Goal: Task Accomplishment & Management: Use online tool/utility

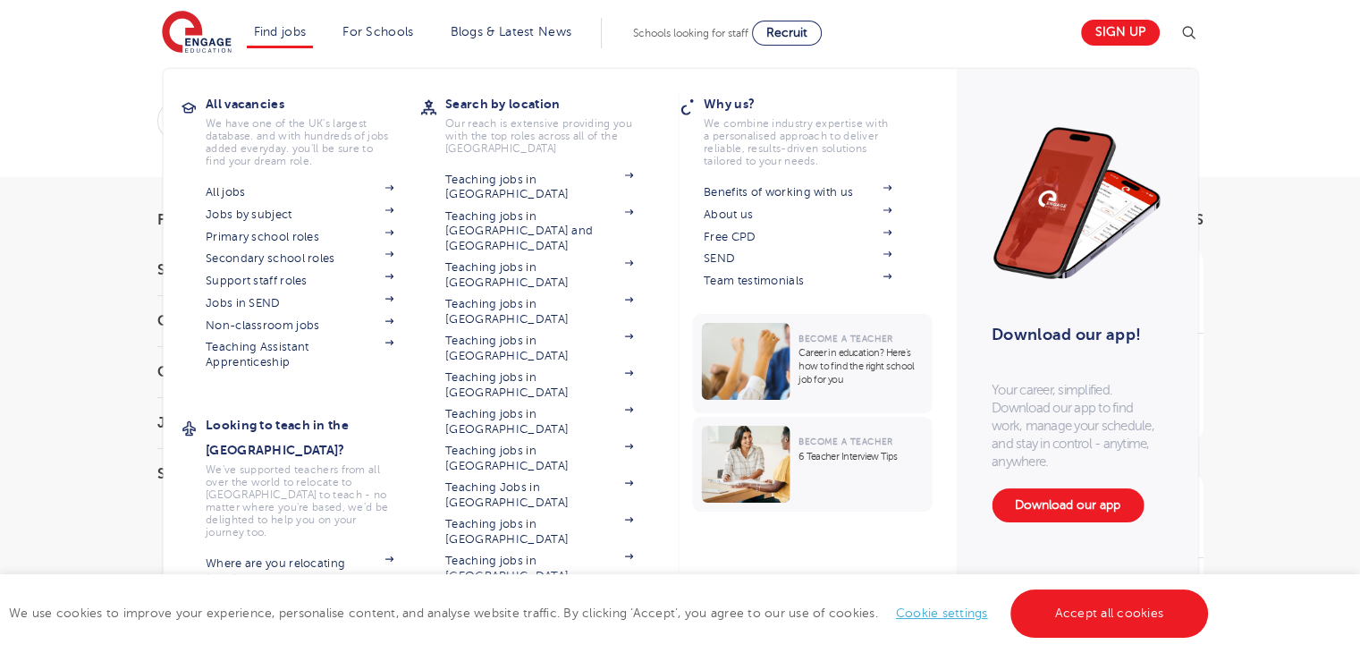
click at [401, 255] on section "All jobs Jobs by subject Primary school roles Secondary school roles Support st…" at bounding box center [313, 275] width 215 height 189
click at [393, 257] on span at bounding box center [380, 258] width 27 height 14
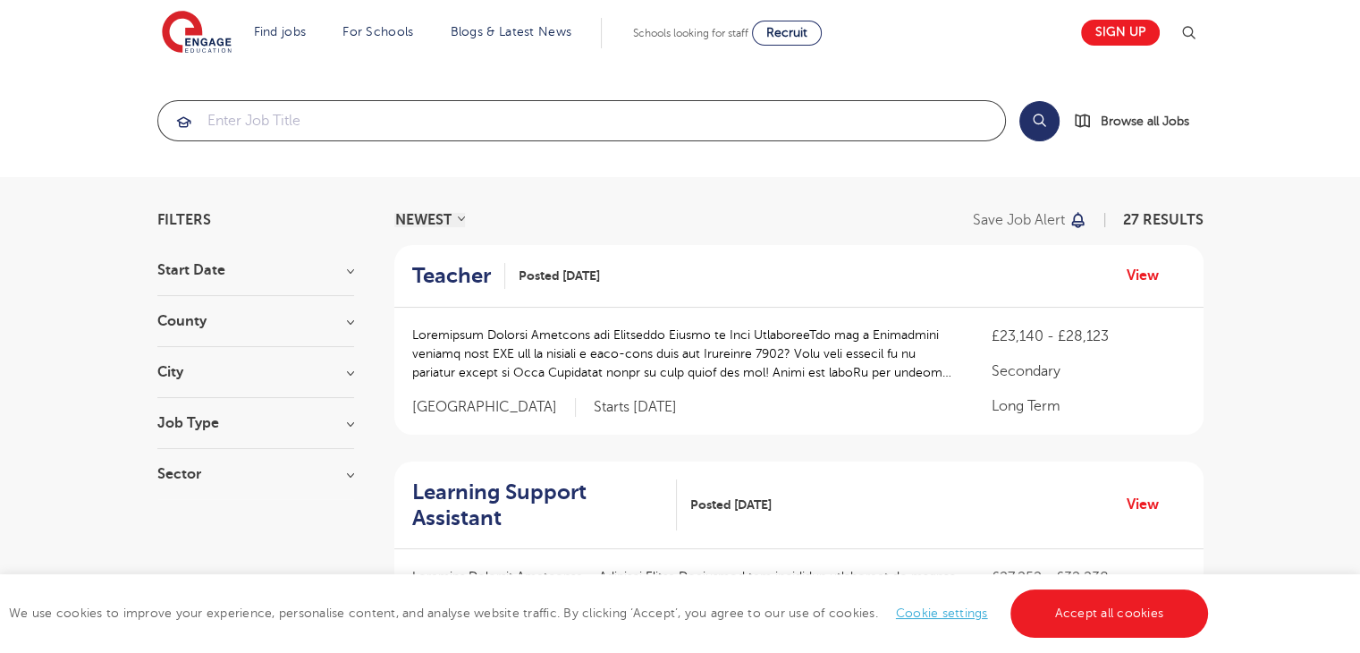
click at [239, 114] on input "search" at bounding box center [581, 120] width 847 height 39
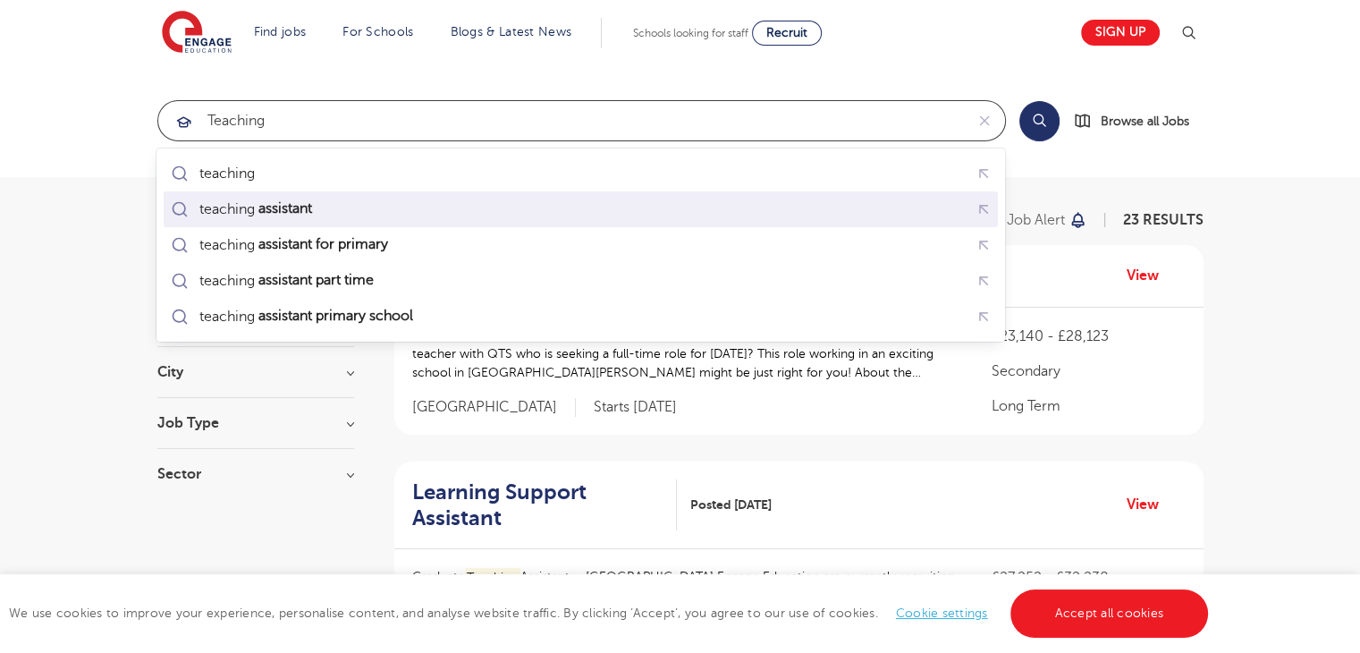
click at [299, 212] on mark "assistant" at bounding box center [284, 208] width 59 height 21
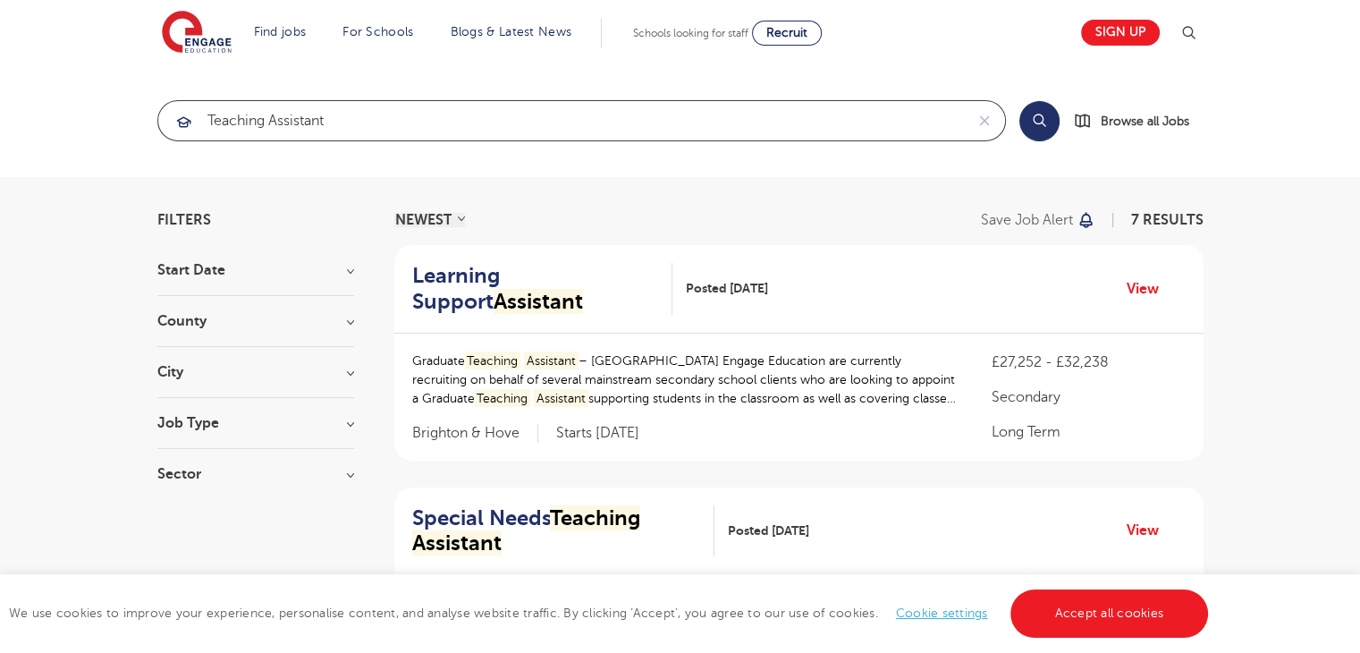
type input "teaching assistant"
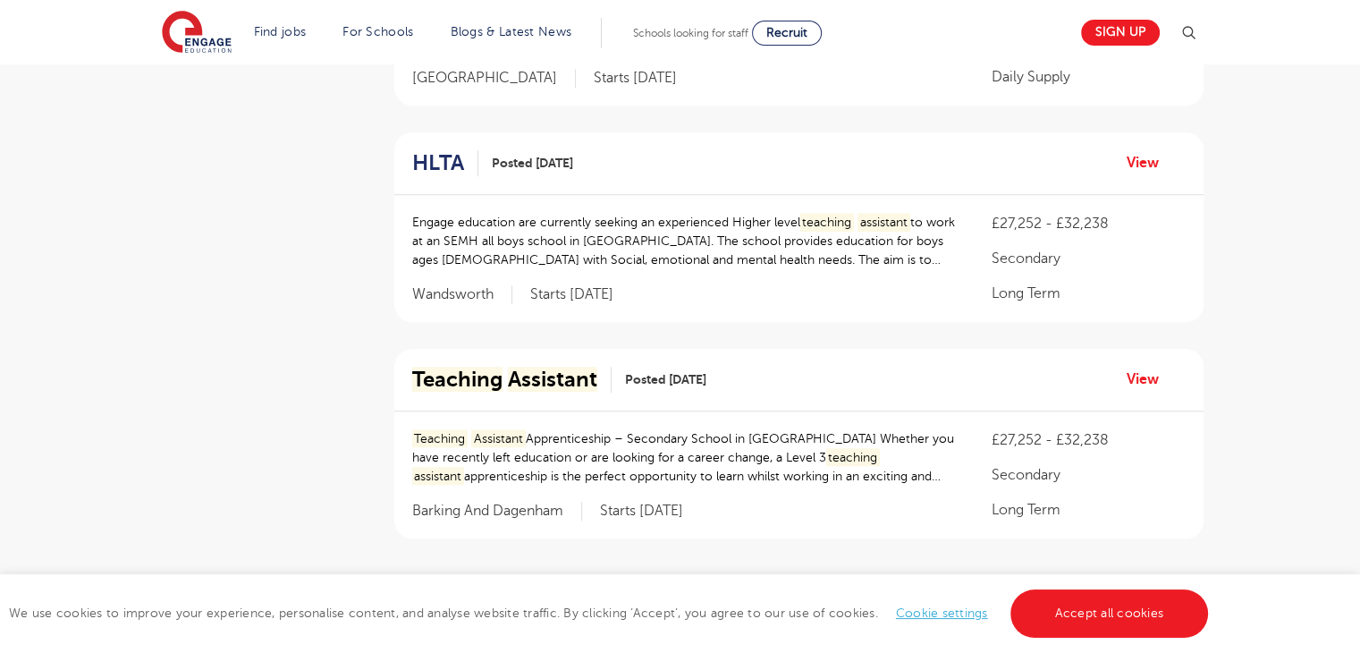
scroll to position [1359, 0]
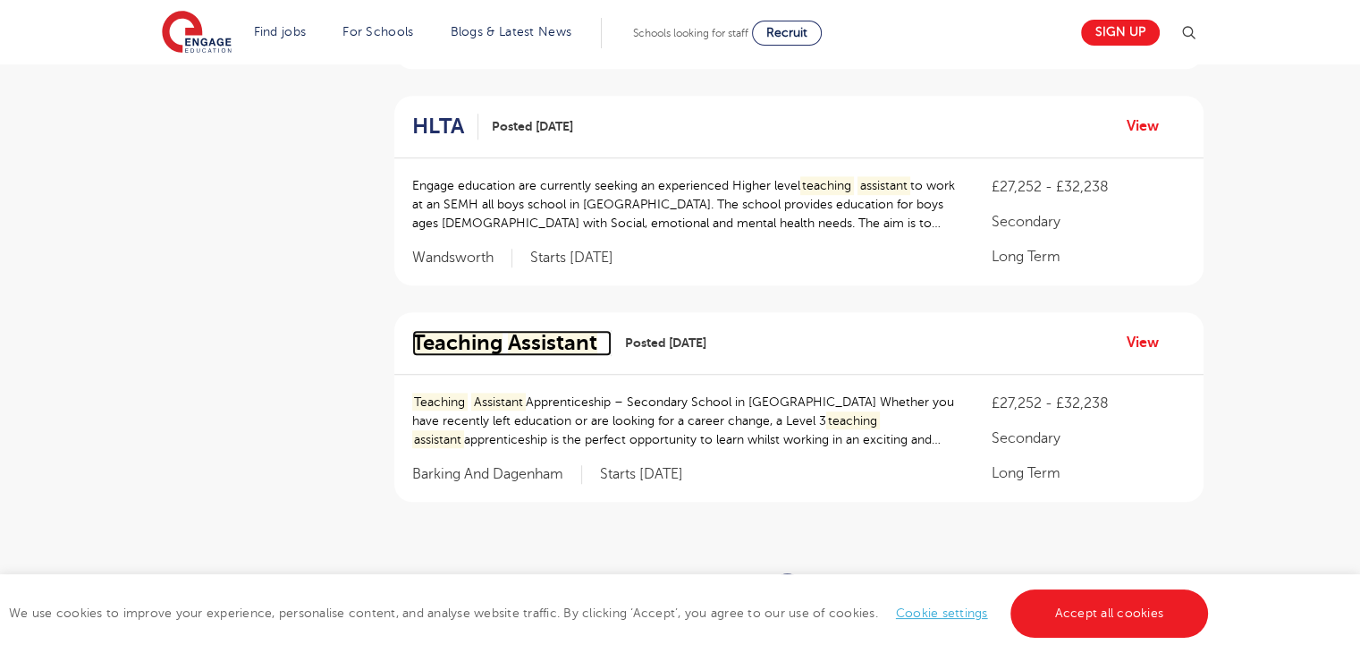
click at [515, 352] on mark "Assistant" at bounding box center [552, 342] width 89 height 25
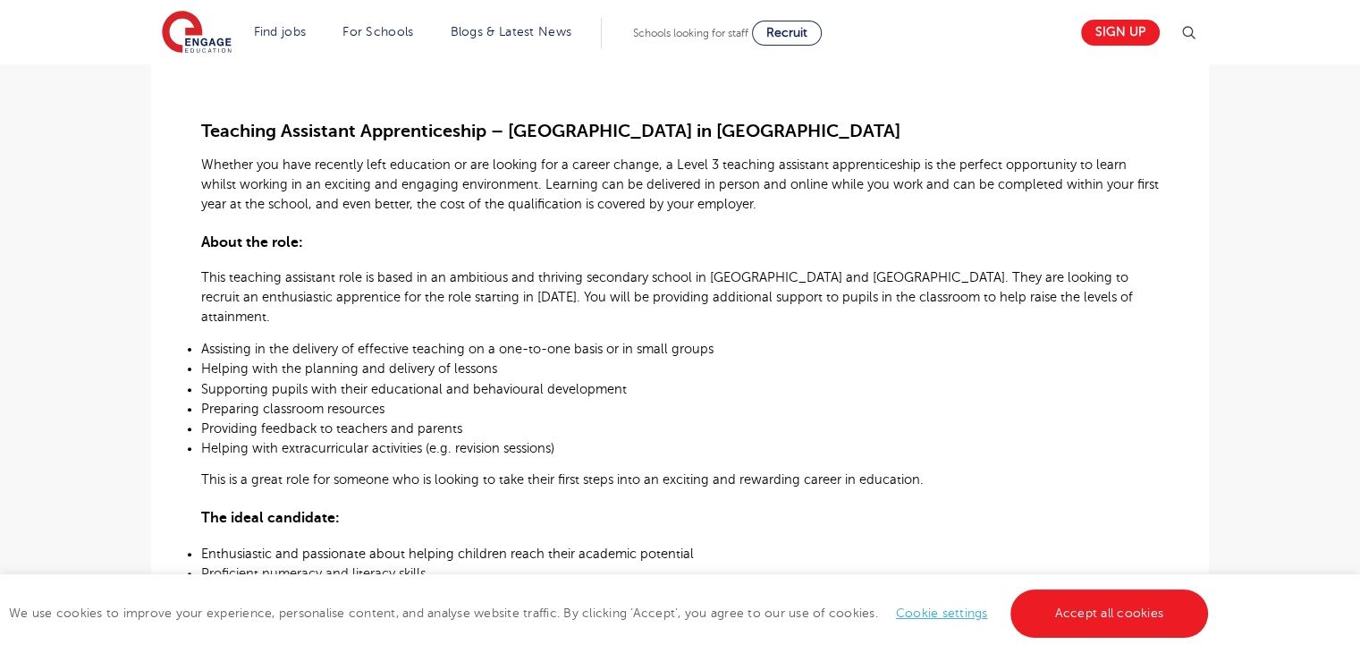
scroll to position [501, 0]
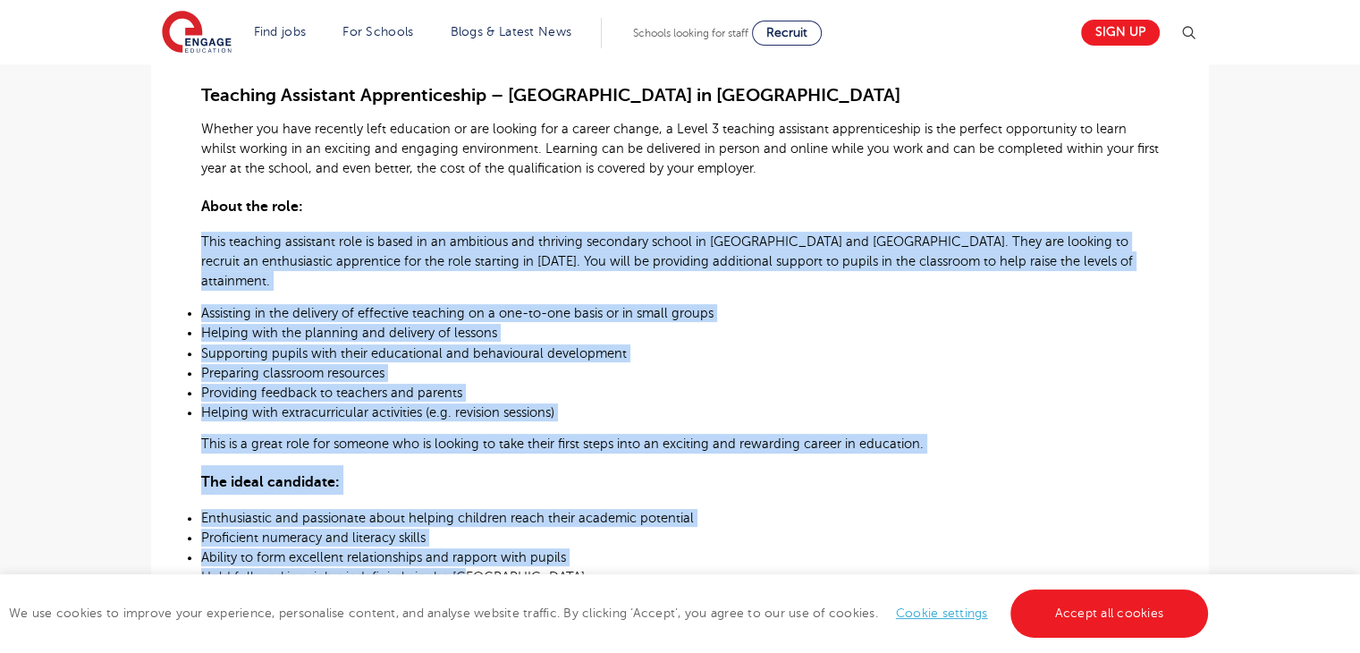
drag, startPoint x: 197, startPoint y: 236, endPoint x: 676, endPoint y: 559, distance: 578.0
click at [676, 559] on div "£27,252 - £32,238 Long Term Secondary Barking and Dagenham - Barking and Dagenh…" at bounding box center [679, 527] width 1029 height 1208
copy div "This teaching assistant role is based in an ambitious and thriving secondary sc…"
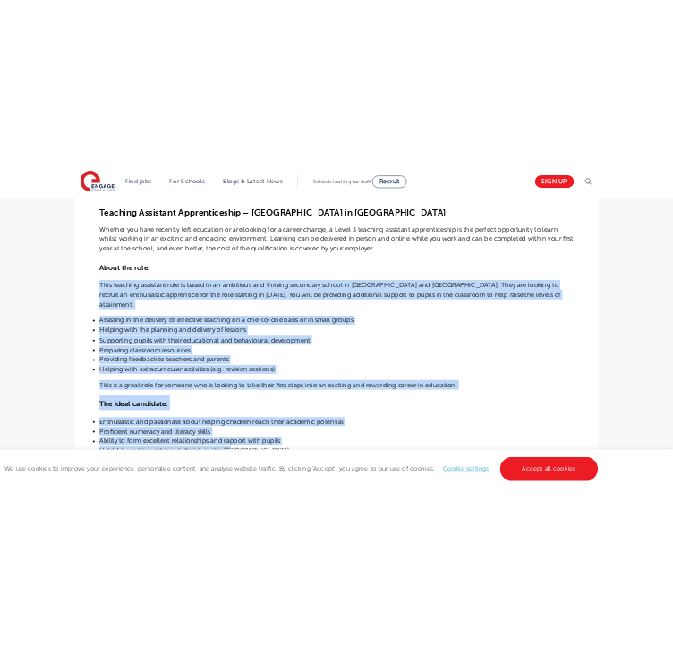
scroll to position [575, 0]
